Goal: Information Seeking & Learning: Find specific fact

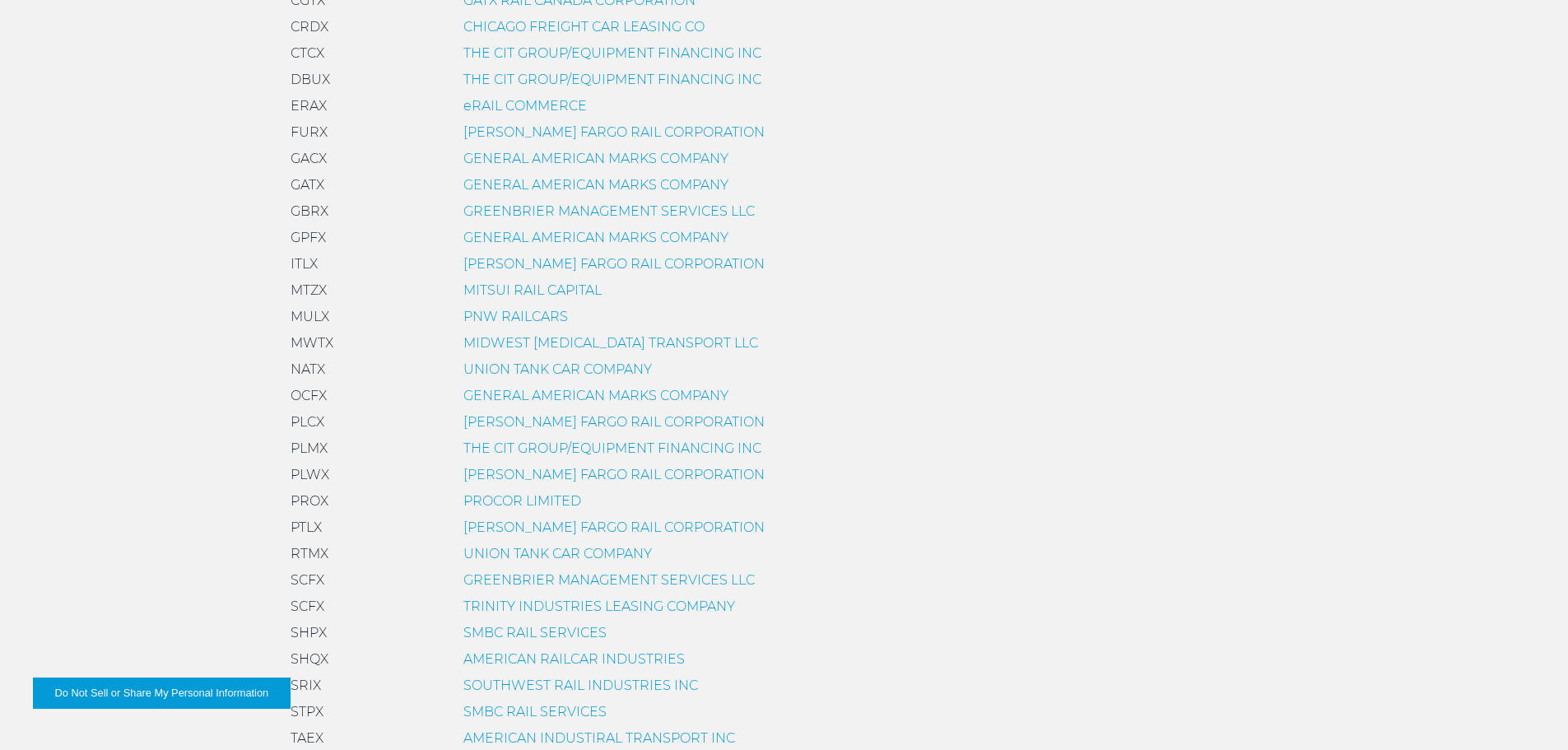
scroll to position [823, 0]
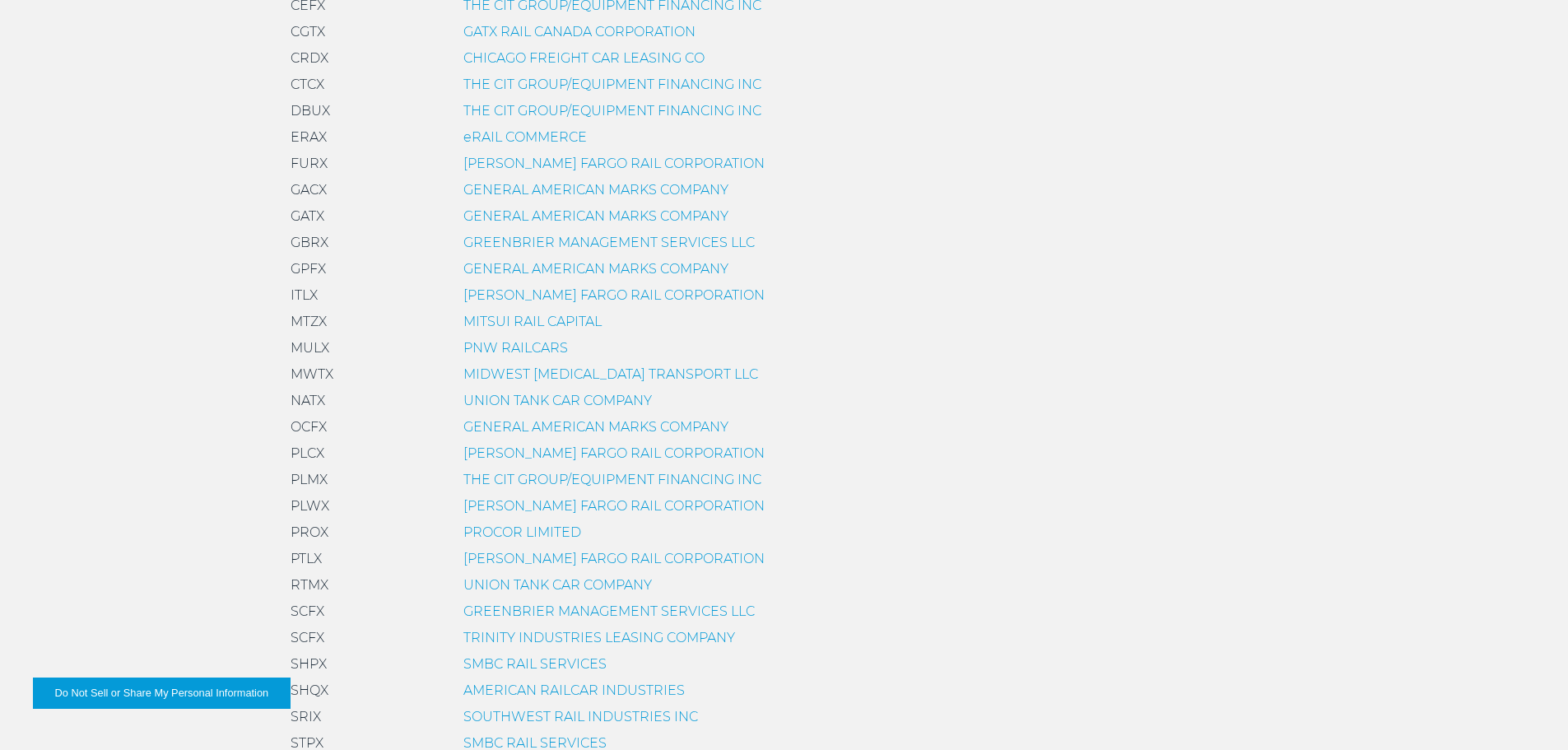
scroll to position [906, 0]
